Goal: Transaction & Acquisition: Subscribe to service/newsletter

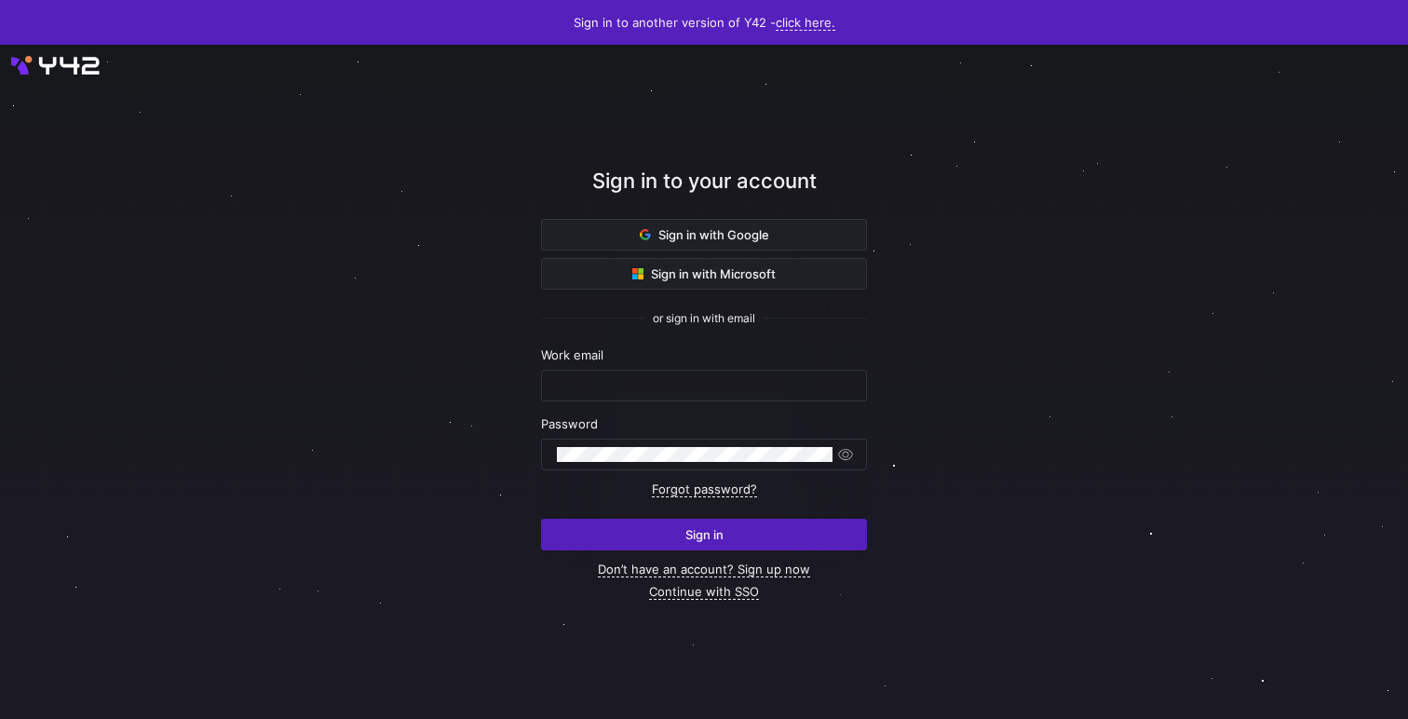
click at [668, 363] on div "Work email" at bounding box center [704, 374] width 326 height 54
click at [670, 379] on input "text" at bounding box center [704, 385] width 294 height 15
paste input "[EMAIL_ADDRESS][DOMAIN_NAME]"
type input "[EMAIL_ADDRESS][DOMAIN_NAME]"
click at [541, 519] on button "Sign in" at bounding box center [704, 535] width 326 height 32
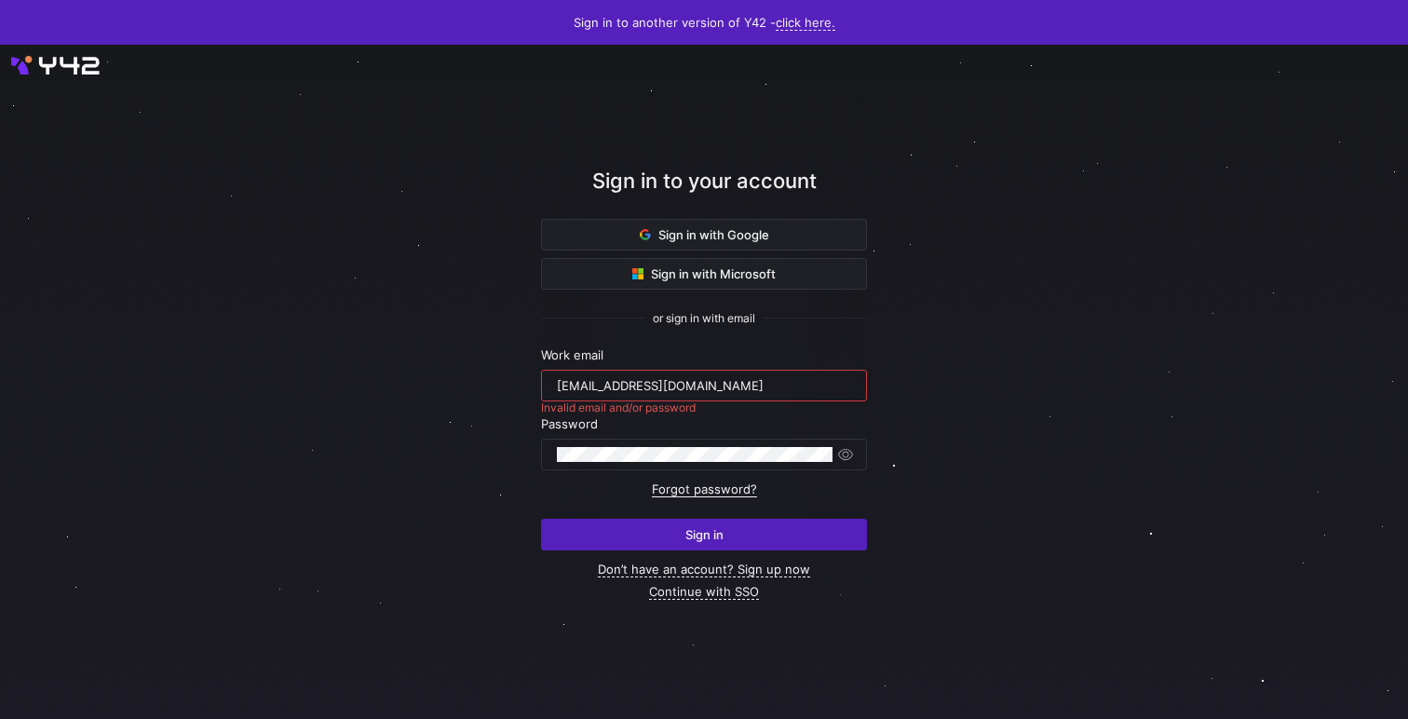
click at [738, 491] on link "Forgot password?" at bounding box center [704, 489] width 105 height 16
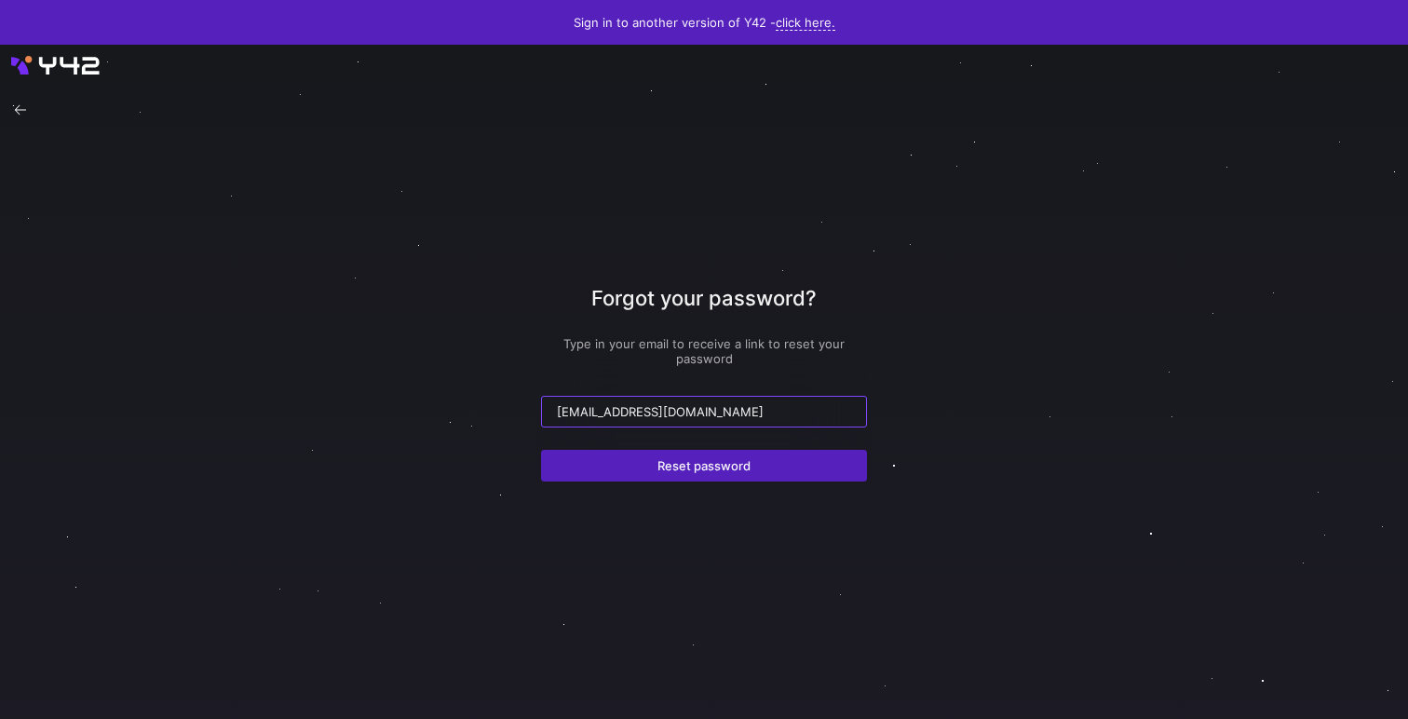
type input "[EMAIL_ADDRESS][DOMAIN_NAME]"
click at [18, 115] on div at bounding box center [20, 110] width 26 height 26
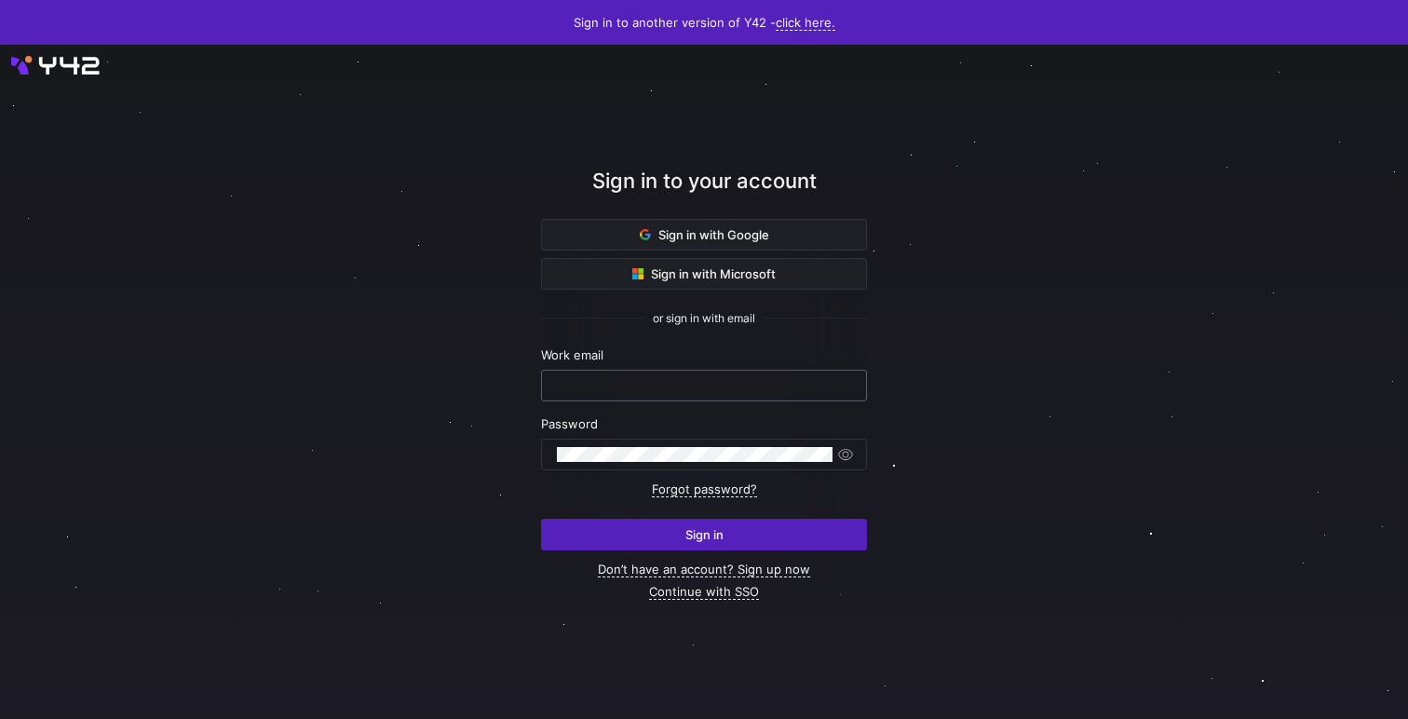
click at [752, 380] on input "text" at bounding box center [704, 385] width 294 height 15
paste input "[EMAIL_ADDRESS][DOMAIN_NAME]"
type input "[EMAIL_ADDRESS][DOMAIN_NAME]"
click at [541, 519] on button "Sign in" at bounding box center [704, 535] width 326 height 32
click at [737, 494] on form "Work email tibowebe@fxzig.com Invalid email and/or password Password Forgot pas…" at bounding box center [704, 448] width 326 height 203
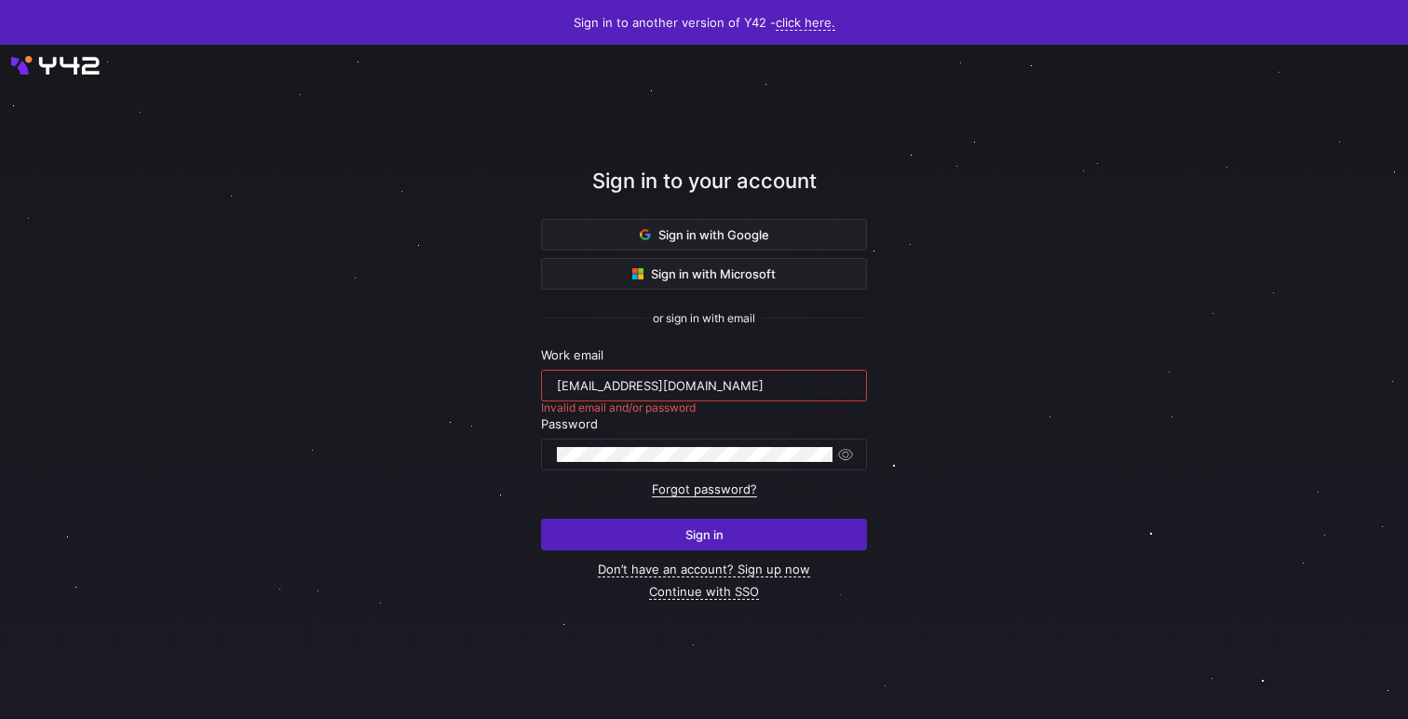
click at [726, 488] on link "Forgot password?" at bounding box center [704, 489] width 105 height 16
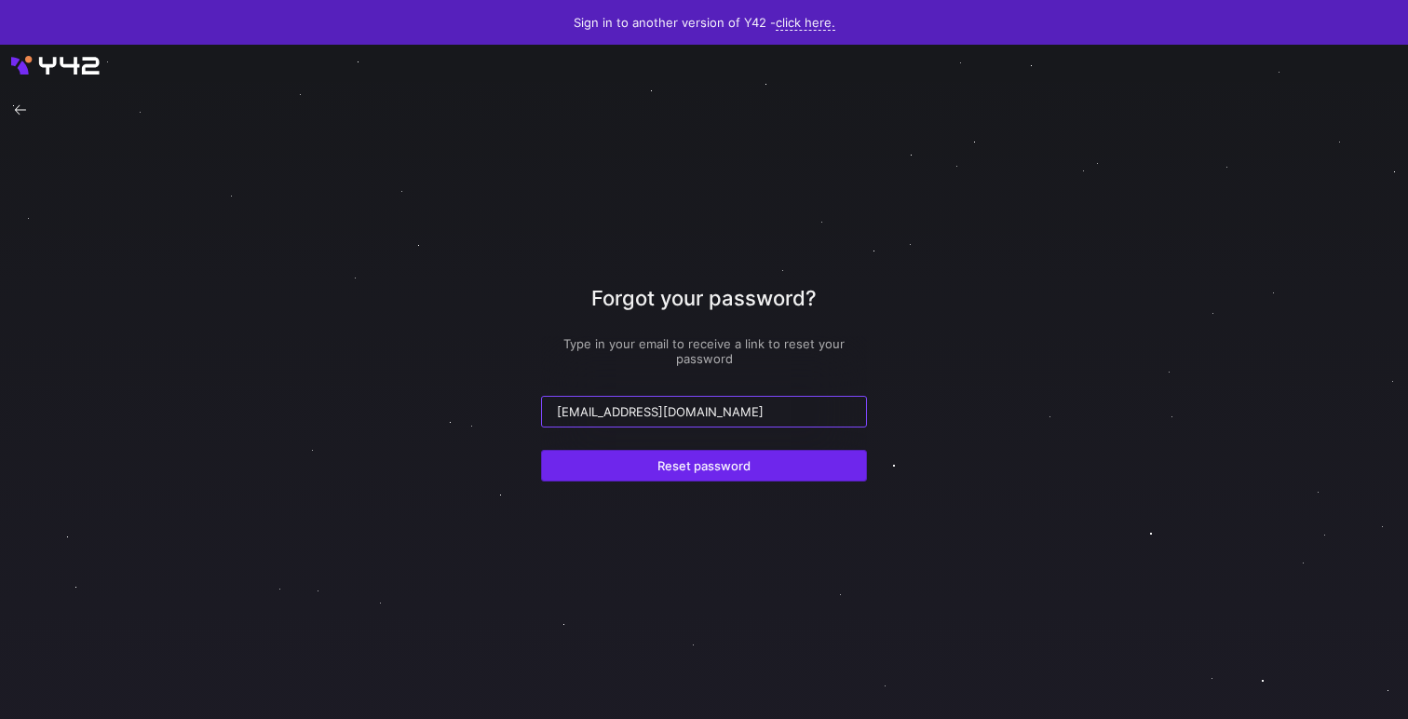
type input "[EMAIL_ADDRESS][DOMAIN_NAME]"
click at [718, 475] on span "submit" at bounding box center [704, 466] width 324 height 30
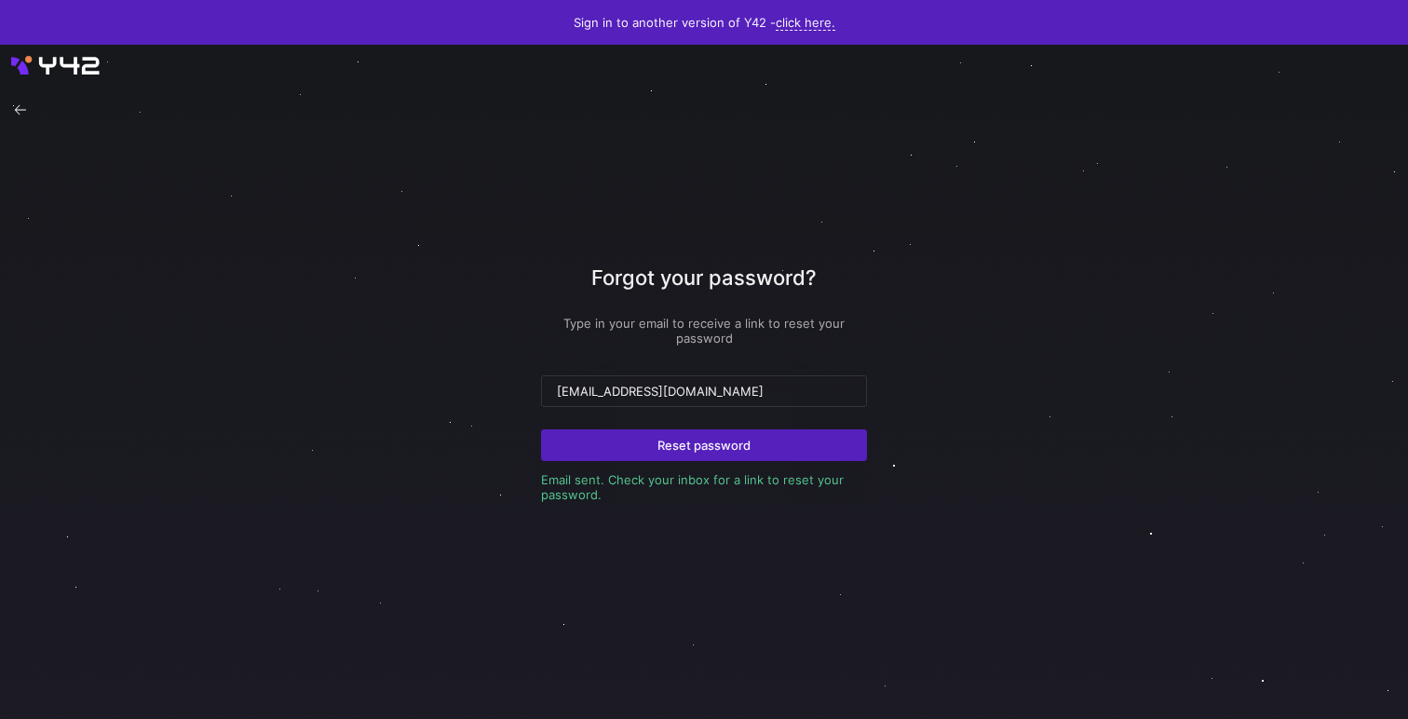
click at [61, 61] on div at bounding box center [704, 382] width 1408 height 674
click at [22, 109] on icon at bounding box center [20, 109] width 11 height 9
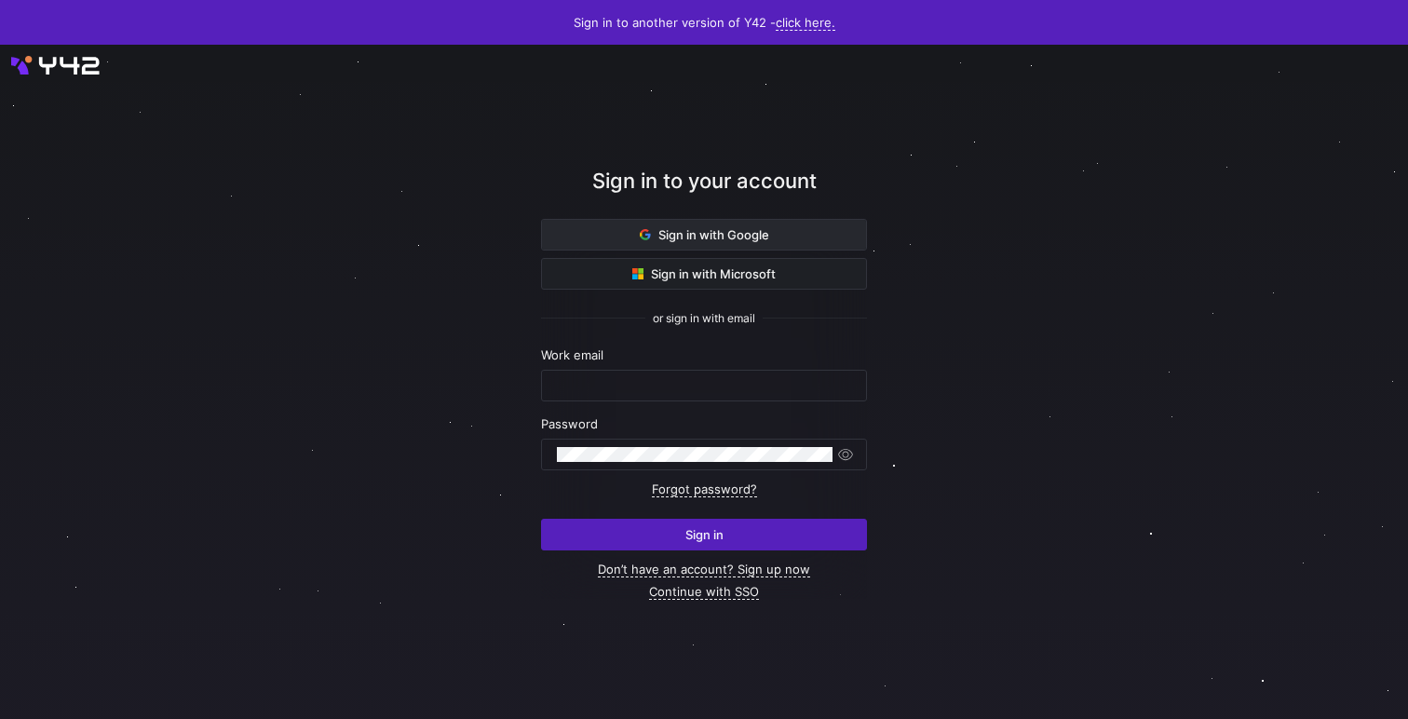
click at [770, 243] on span at bounding box center [704, 235] width 324 height 30
click at [76, 63] on div at bounding box center [704, 382] width 1561 height 1208
click at [709, 571] on link "Don’t have an account? Sign up now" at bounding box center [704, 570] width 212 height 16
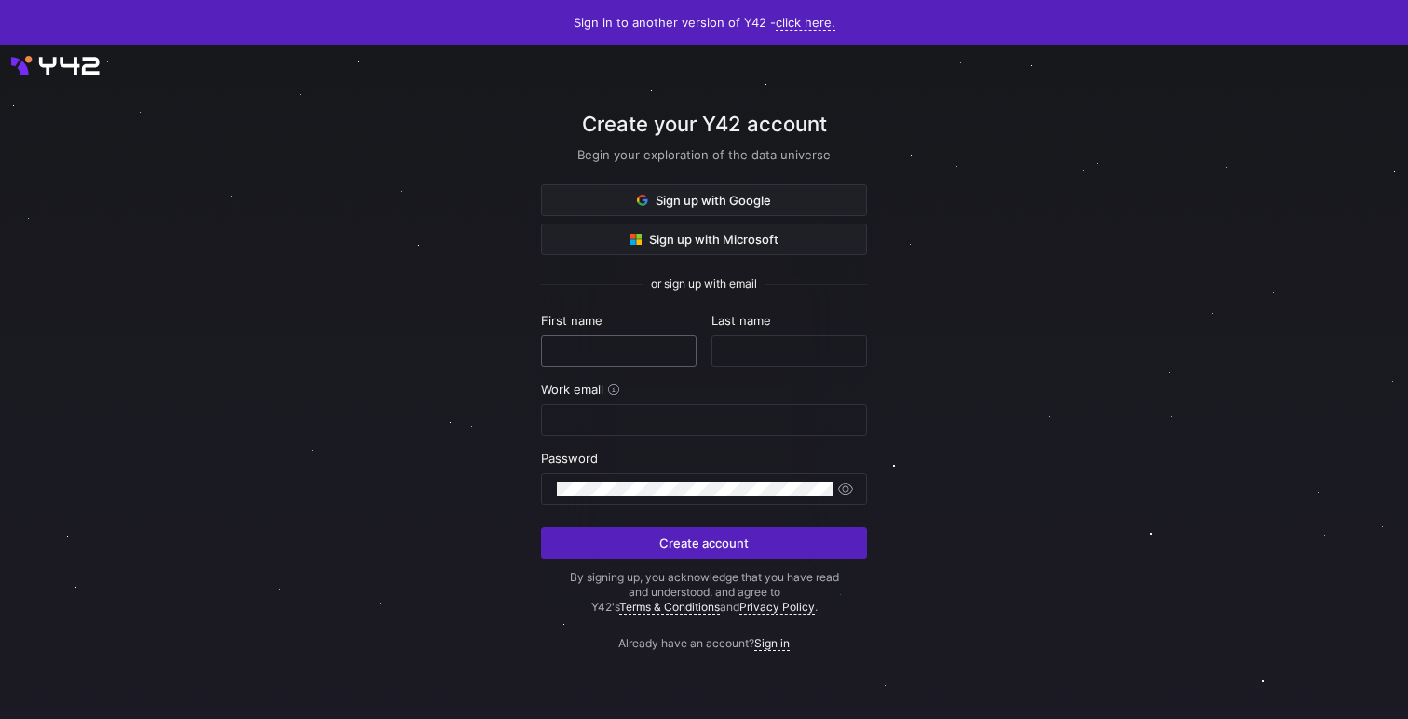
click at [590, 353] on input "text" at bounding box center [619, 351] width 124 height 15
type input "asdsadsadas"
click at [810, 346] on input "d" at bounding box center [789, 351] width 124 height 15
type input "dsadasdasds"
click at [724, 434] on div at bounding box center [704, 420] width 294 height 30
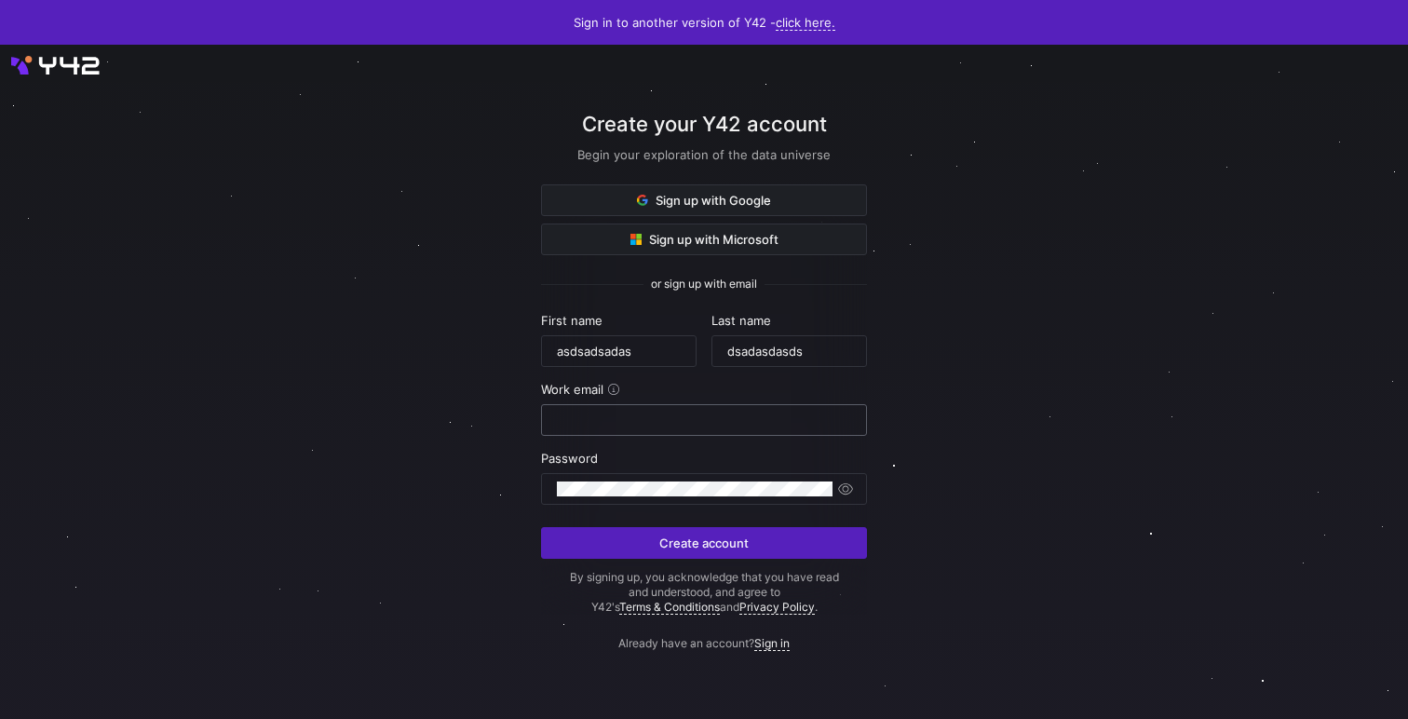
paste input "[EMAIL_ADDRESS][DOMAIN_NAME]"
click at [541, 527] on button "Create account" at bounding box center [704, 543] width 326 height 32
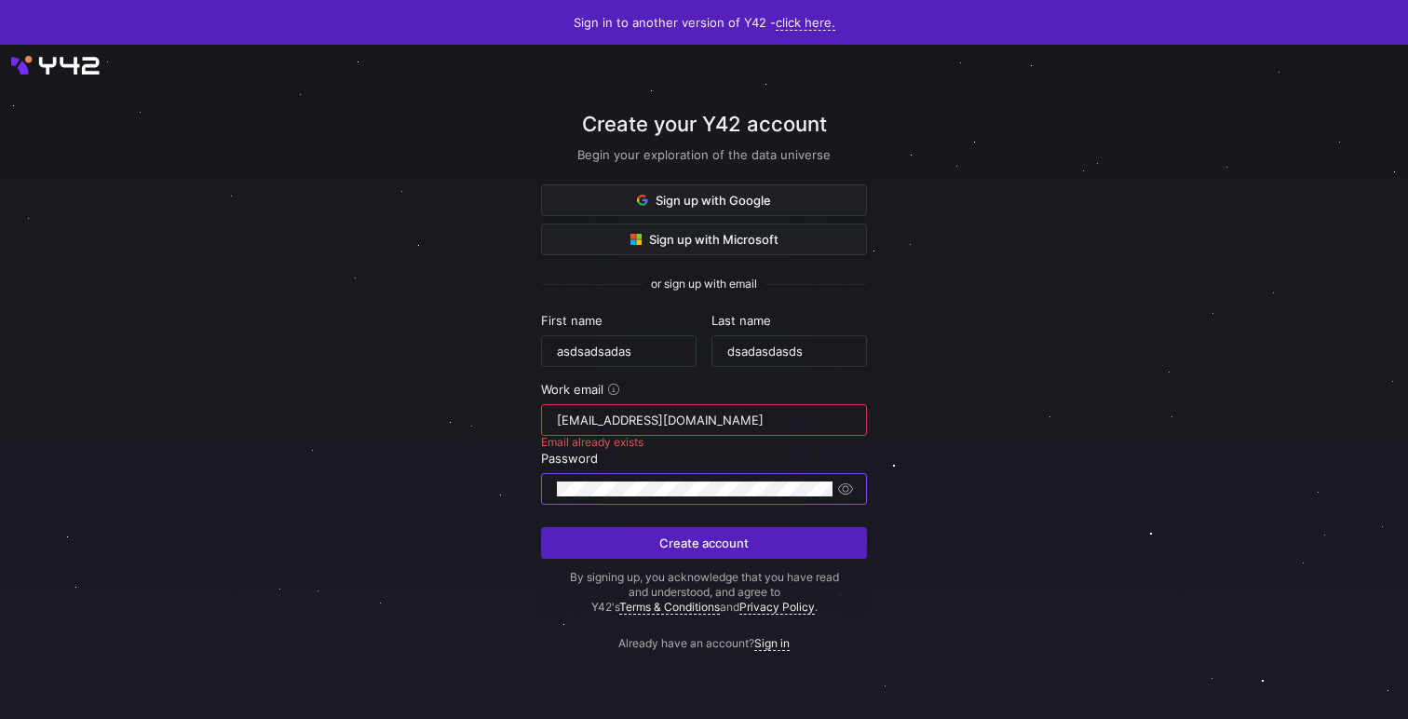
click at [719, 420] on input "[EMAIL_ADDRESS][DOMAIN_NAME]" at bounding box center [704, 420] width 294 height 15
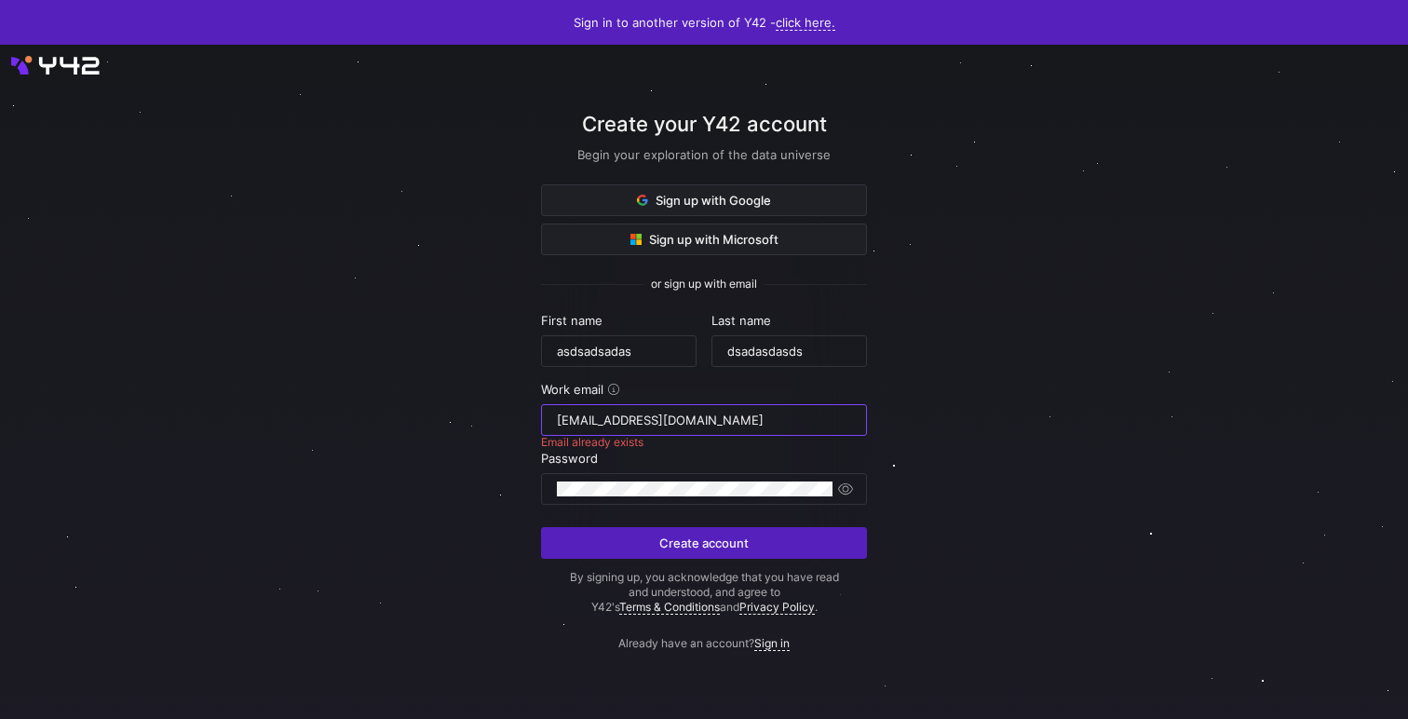
paste input "padeco1240@djkux"
type input "[EMAIL_ADDRESS][DOMAIN_NAME]"
click at [692, 549] on span "Create account" at bounding box center [703, 542] width 89 height 15
